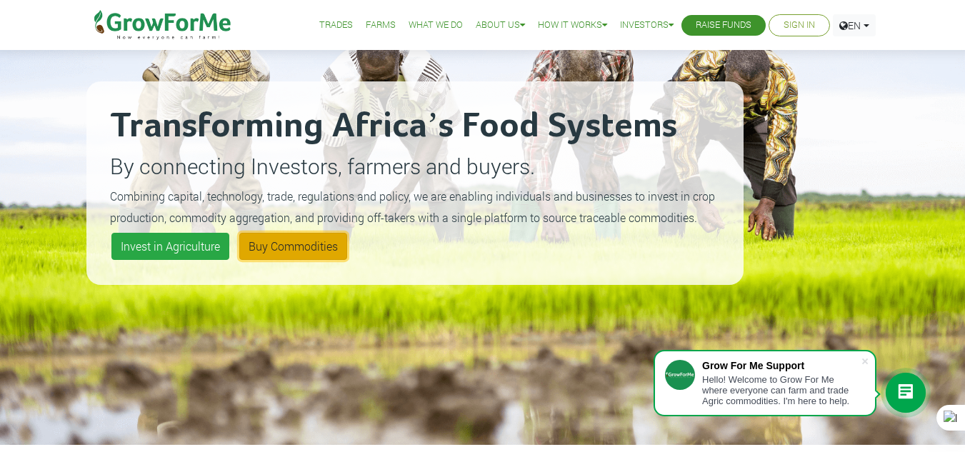
click at [282, 254] on link "Buy Commodities" at bounding box center [293, 246] width 108 height 27
click at [374, 20] on link "Farms" at bounding box center [381, 25] width 30 height 15
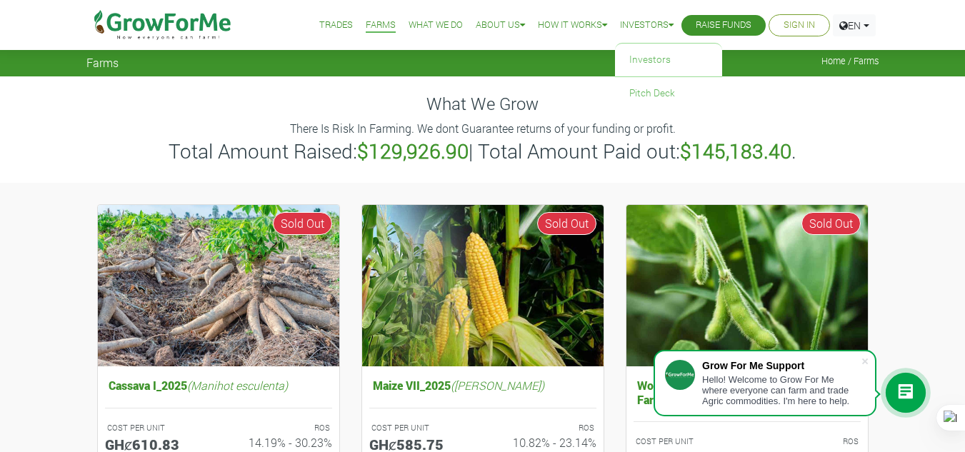
click at [639, 24] on link "Investors" at bounding box center [647, 25] width 54 height 15
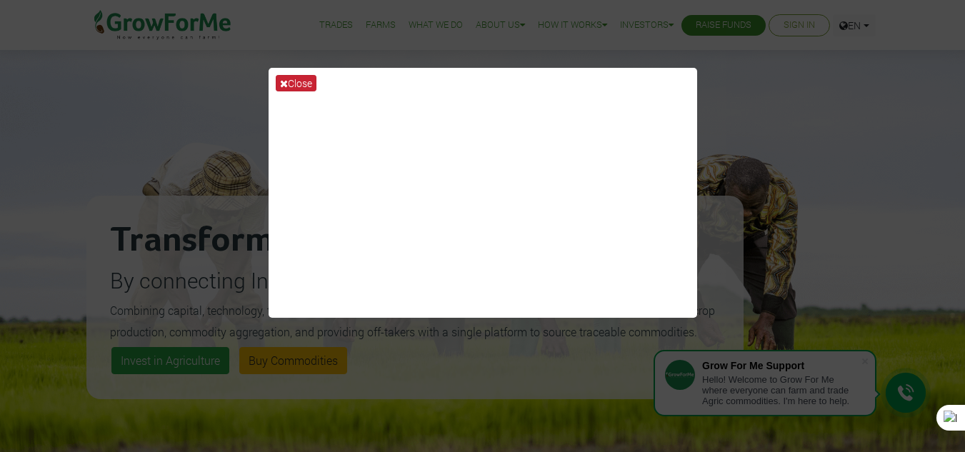
click at [16, 92] on div "Close" at bounding box center [482, 226] width 965 height 452
click at [289, 83] on button "Close" at bounding box center [296, 83] width 41 height 16
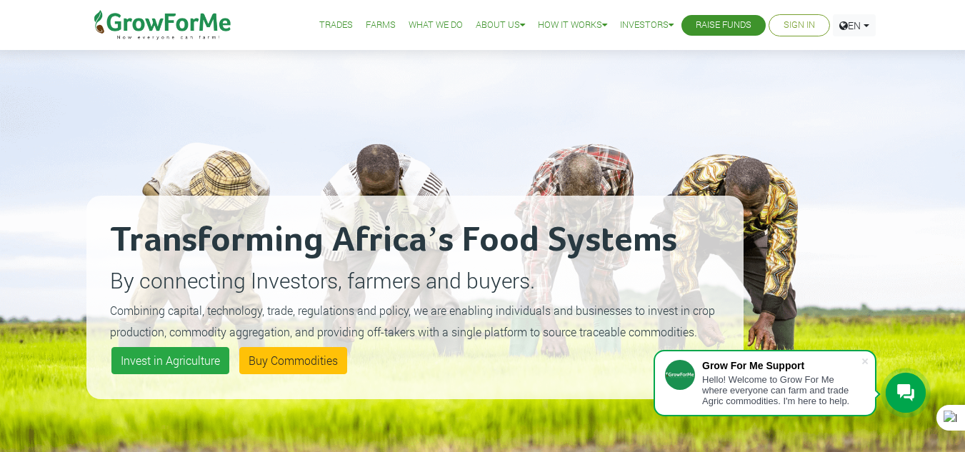
click at [296, 82] on div "Transforming Africa’s Food Systems By connecting Investors, farmers and buyers.…" at bounding box center [414, 297] width 657 height 452
click at [284, 360] on link "Buy Commodities" at bounding box center [293, 360] width 108 height 27
click at [366, 22] on link "Farms" at bounding box center [381, 25] width 30 height 15
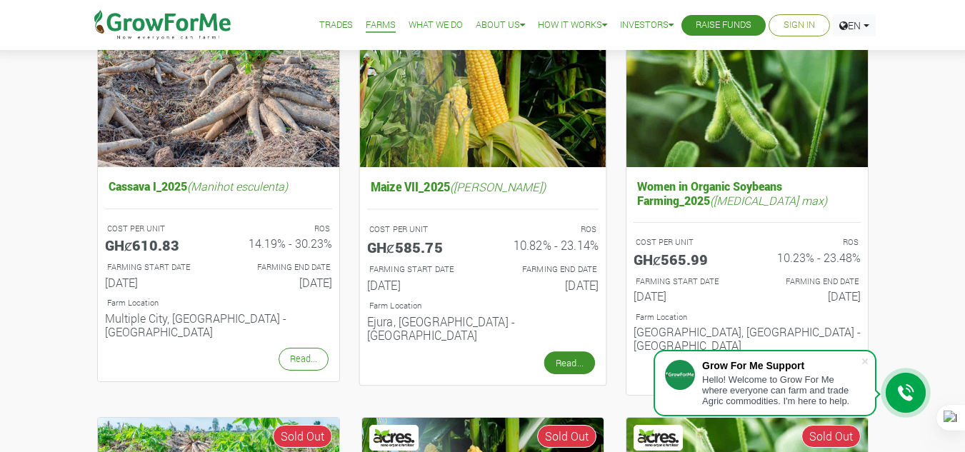
click at [570, 351] on link "Read..." at bounding box center [569, 362] width 51 height 23
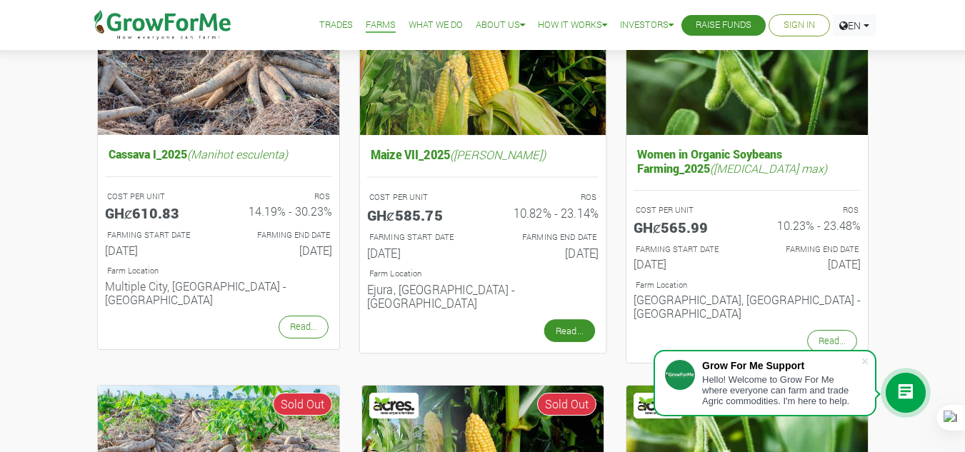
scroll to position [199, 0]
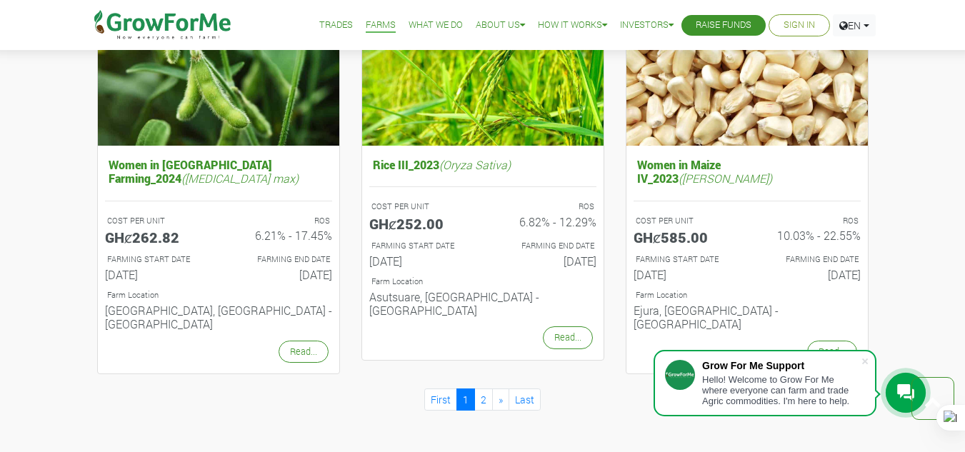
scroll to position [1485, 0]
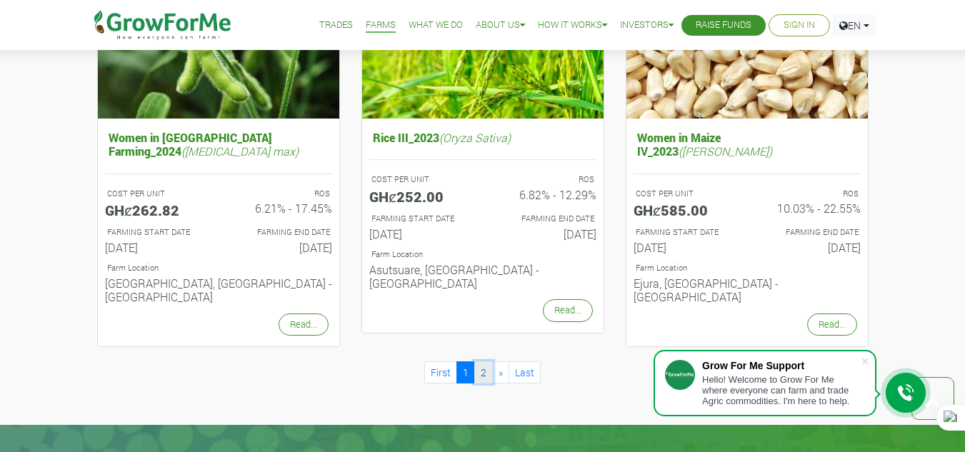
click at [485, 361] on link "2" at bounding box center [483, 372] width 19 height 22
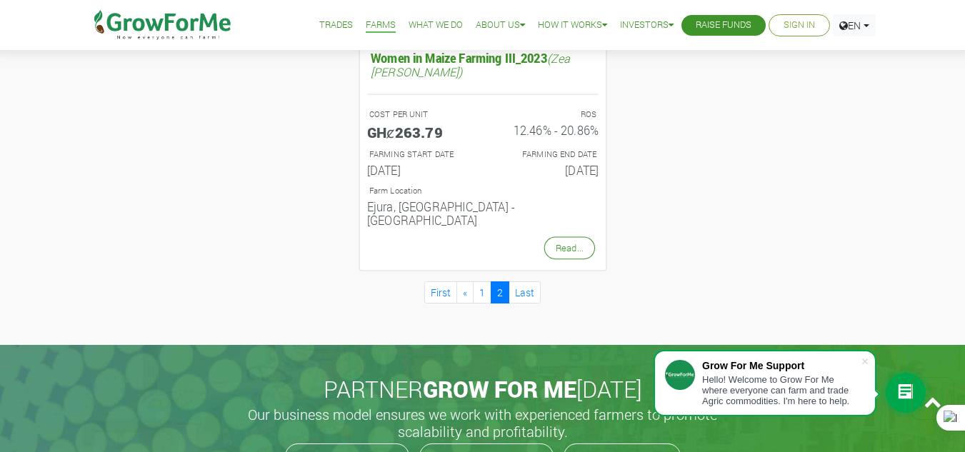
scroll to position [800, 0]
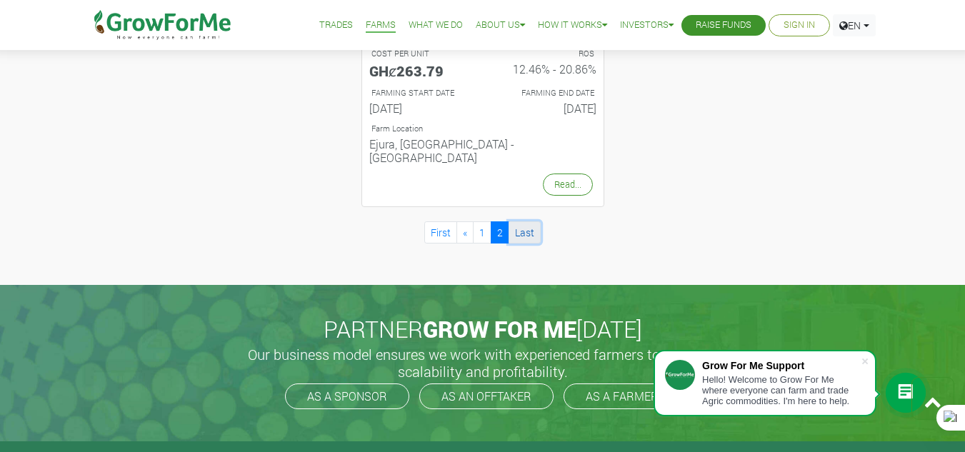
click at [525, 221] on link "Last" at bounding box center [525, 232] width 32 height 22
